Goal: Task Accomplishment & Management: Use online tool/utility

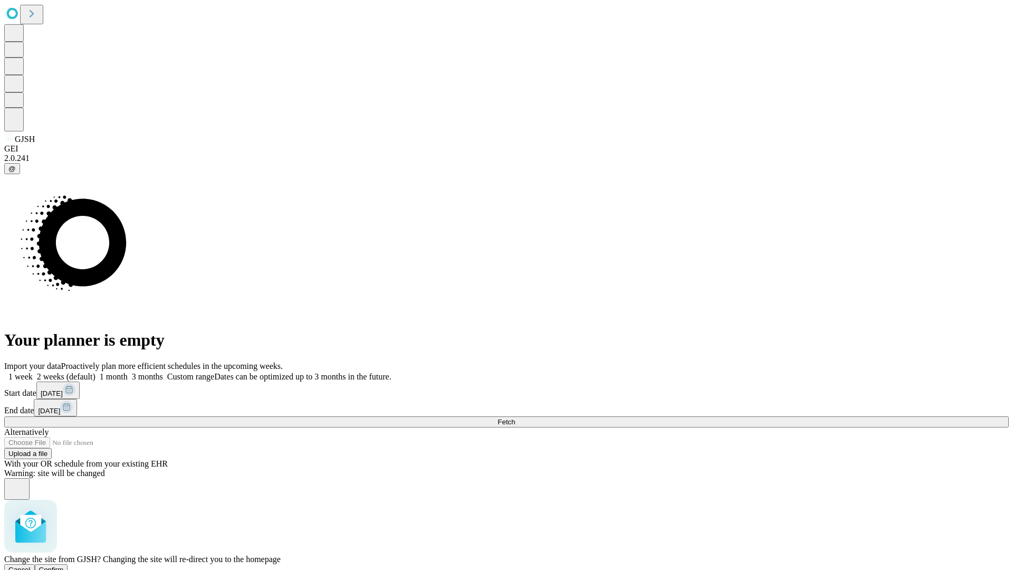
click at [64, 565] on span "Confirm" at bounding box center [51, 569] width 25 height 8
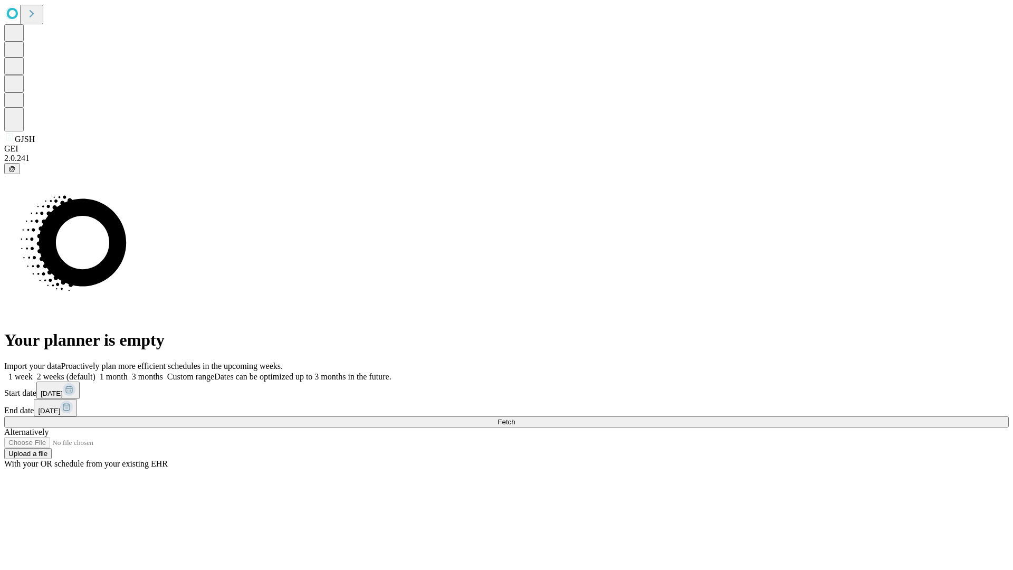
click at [95, 372] on label "2 weeks (default)" at bounding box center [64, 376] width 63 height 9
click at [515, 418] on span "Fetch" at bounding box center [505, 422] width 17 height 8
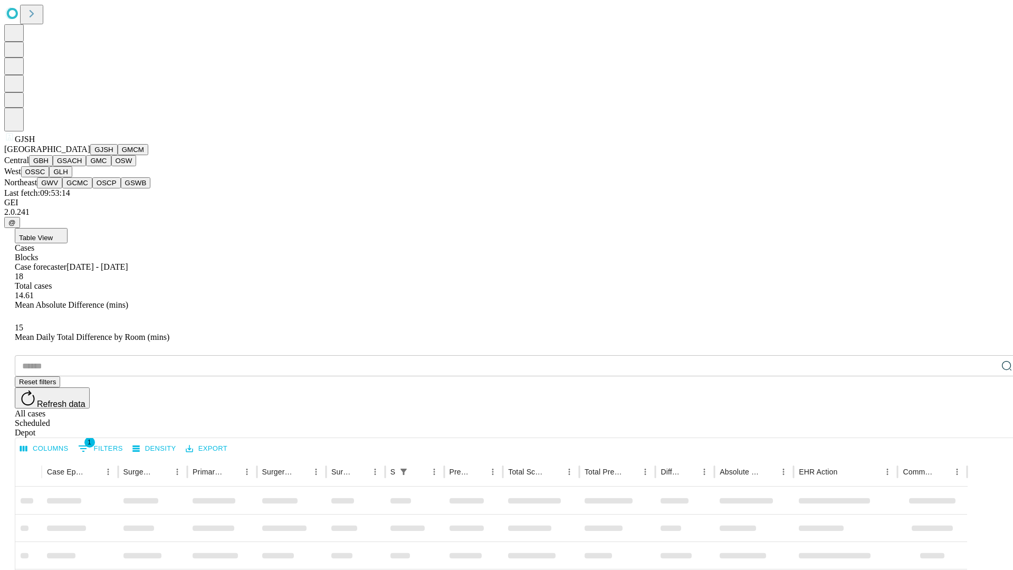
click at [118, 155] on button "GMCM" at bounding box center [133, 149] width 31 height 11
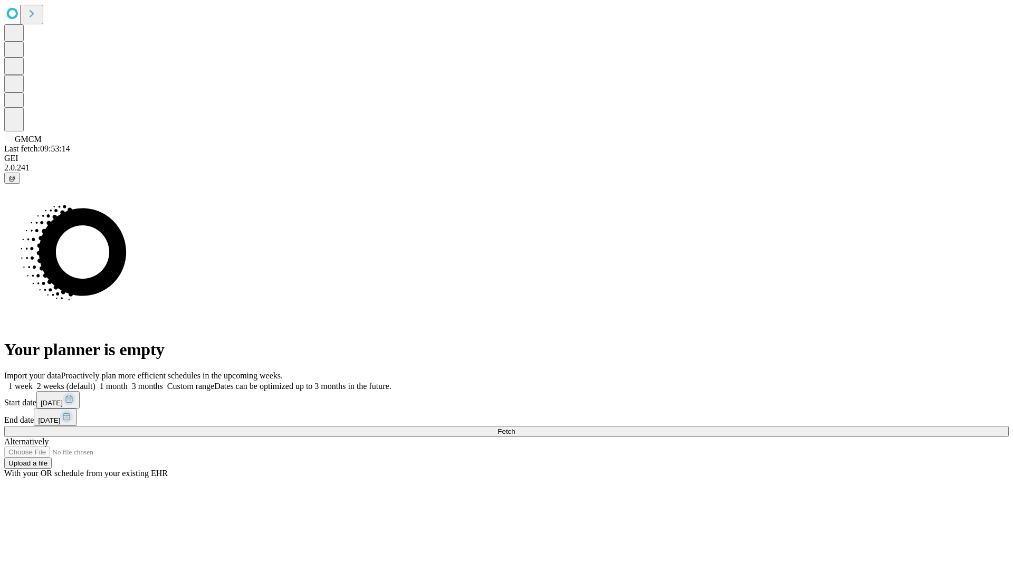
click at [95, 381] on label "2 weeks (default)" at bounding box center [64, 385] width 63 height 9
click at [515, 427] on span "Fetch" at bounding box center [505, 431] width 17 height 8
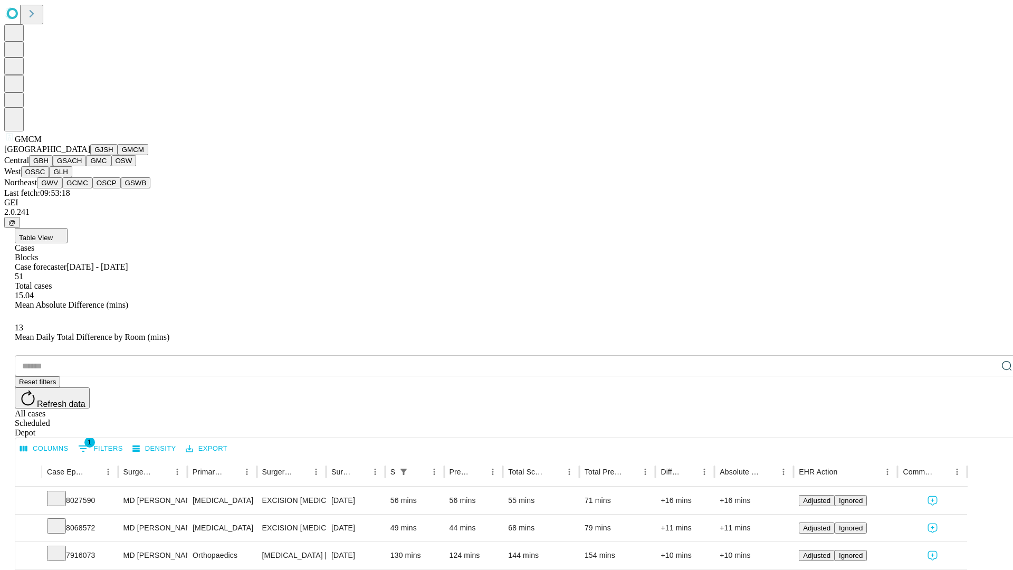
click at [53, 166] on button "GBH" at bounding box center [41, 160] width 24 height 11
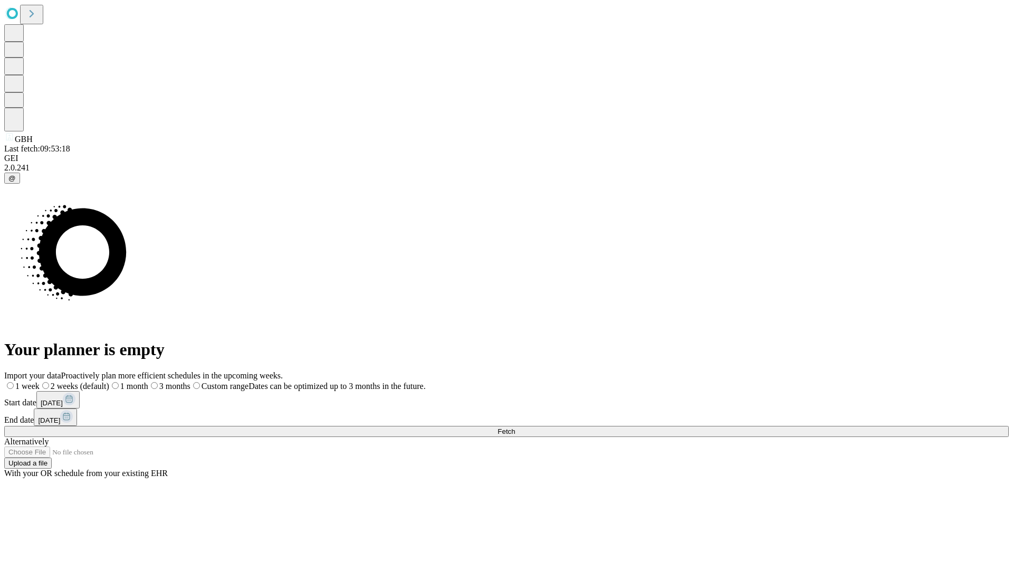
click at [109, 381] on label "2 weeks (default)" at bounding box center [75, 385] width 70 height 9
click at [515, 427] on span "Fetch" at bounding box center [505, 431] width 17 height 8
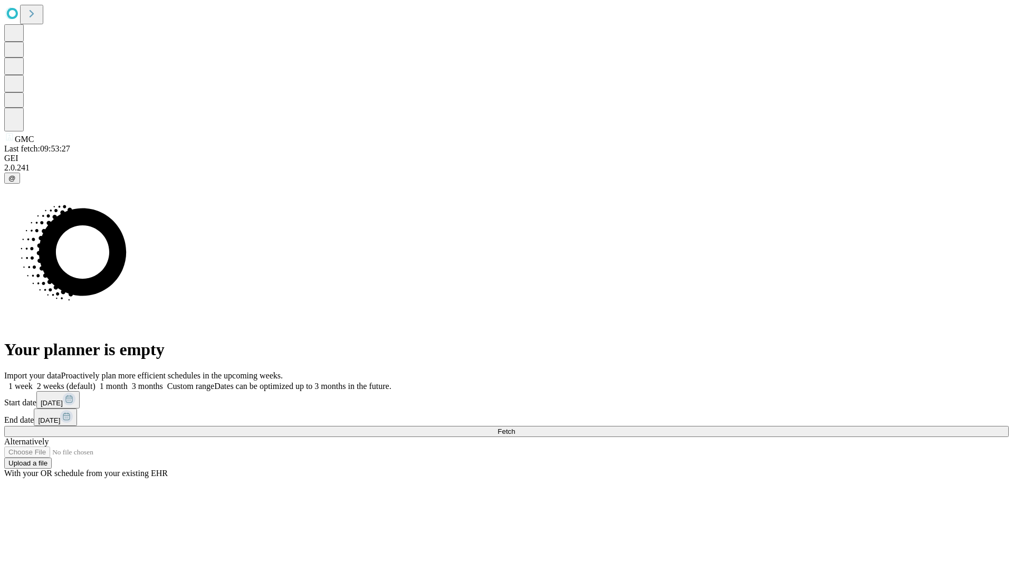
click at [95, 381] on label "2 weeks (default)" at bounding box center [64, 385] width 63 height 9
click at [515, 427] on span "Fetch" at bounding box center [505, 431] width 17 height 8
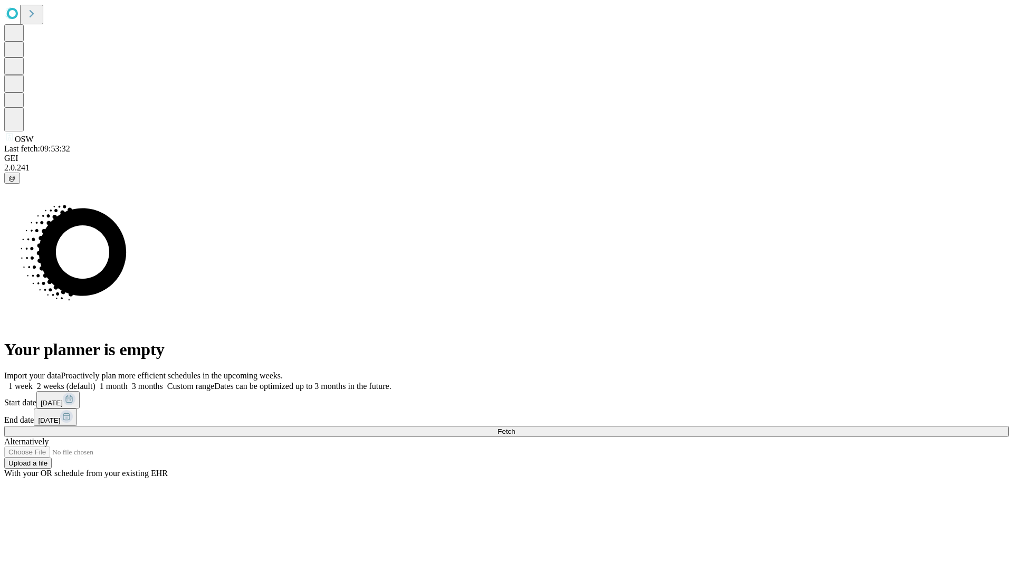
click at [95, 381] on label "2 weeks (default)" at bounding box center [64, 385] width 63 height 9
click at [515, 427] on span "Fetch" at bounding box center [505, 431] width 17 height 8
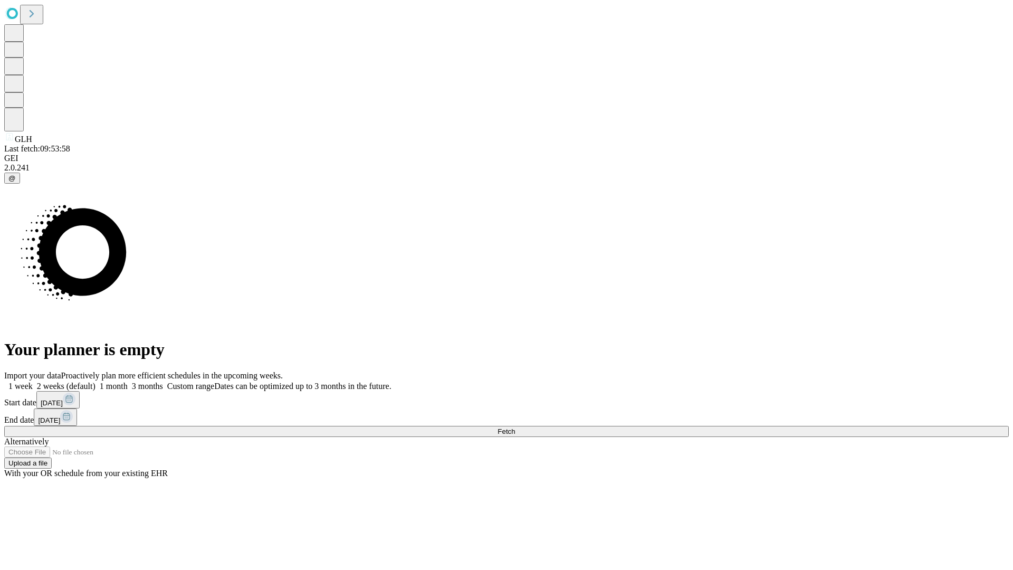
click at [95, 381] on label "2 weeks (default)" at bounding box center [64, 385] width 63 height 9
click at [515, 427] on span "Fetch" at bounding box center [505, 431] width 17 height 8
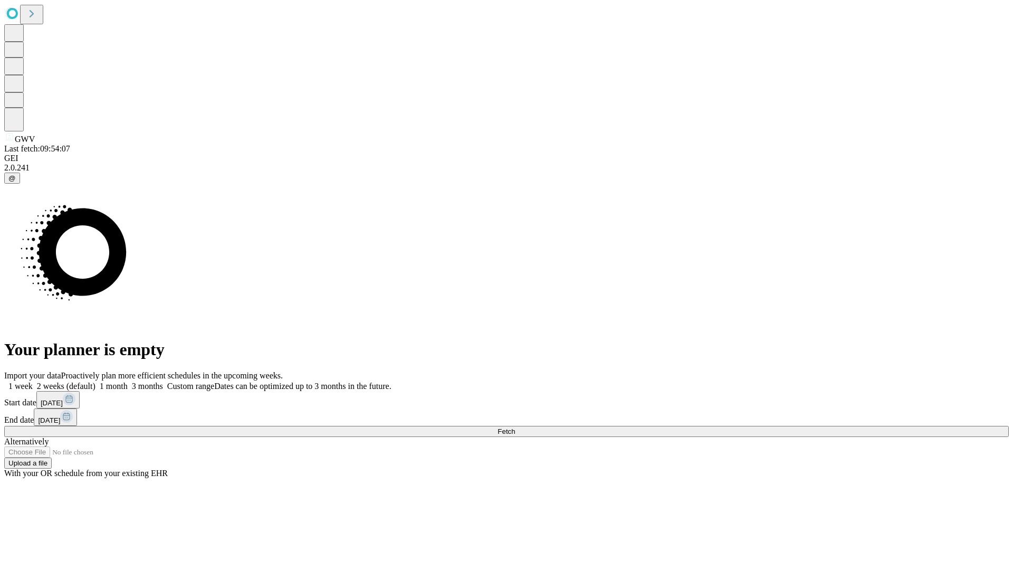
click at [95, 381] on label "2 weeks (default)" at bounding box center [64, 385] width 63 height 9
click at [515, 427] on span "Fetch" at bounding box center [505, 431] width 17 height 8
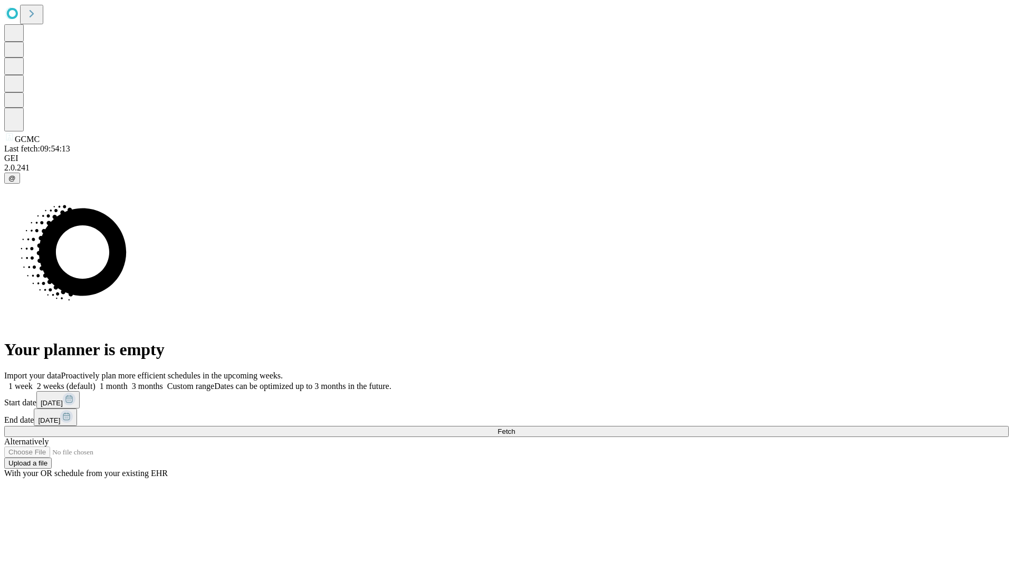
click at [95, 381] on label "2 weeks (default)" at bounding box center [64, 385] width 63 height 9
click at [515, 427] on span "Fetch" at bounding box center [505, 431] width 17 height 8
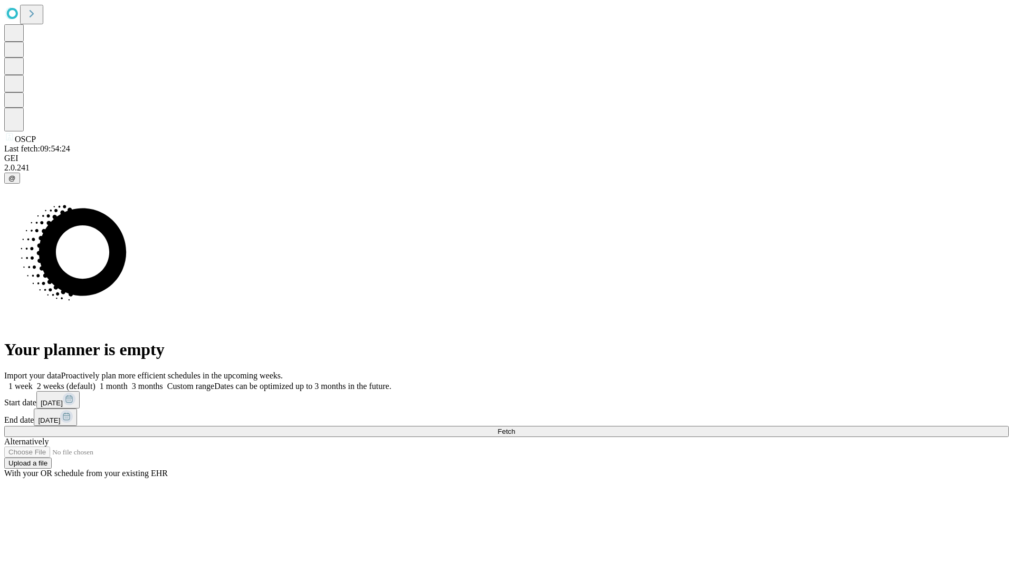
click at [95, 381] on label "2 weeks (default)" at bounding box center [64, 385] width 63 height 9
click at [515, 427] on span "Fetch" at bounding box center [505, 431] width 17 height 8
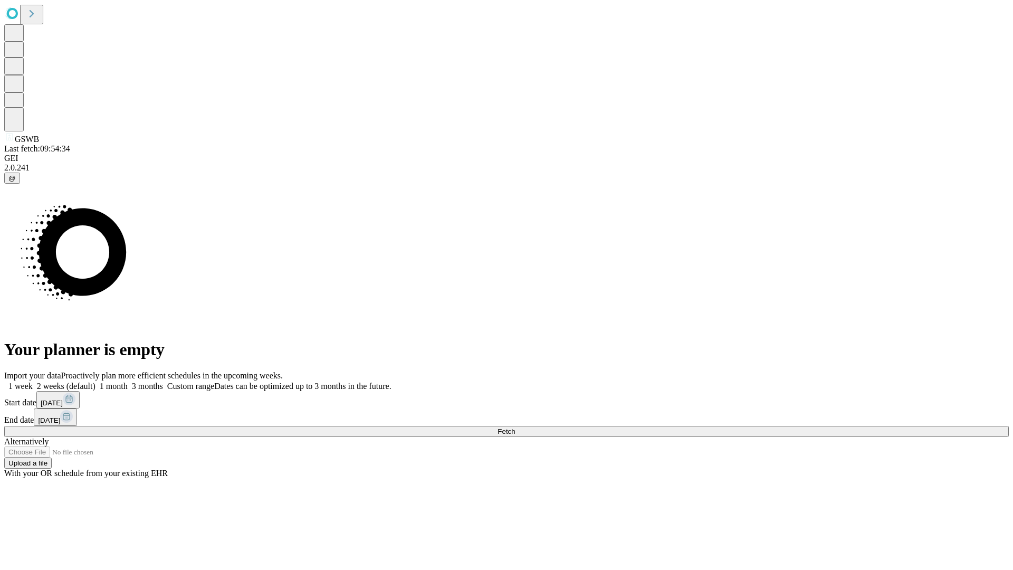
click at [95, 381] on label "2 weeks (default)" at bounding box center [64, 385] width 63 height 9
click at [515, 427] on span "Fetch" at bounding box center [505, 431] width 17 height 8
